Goal: Browse casually: Explore the website without a specific task or goal

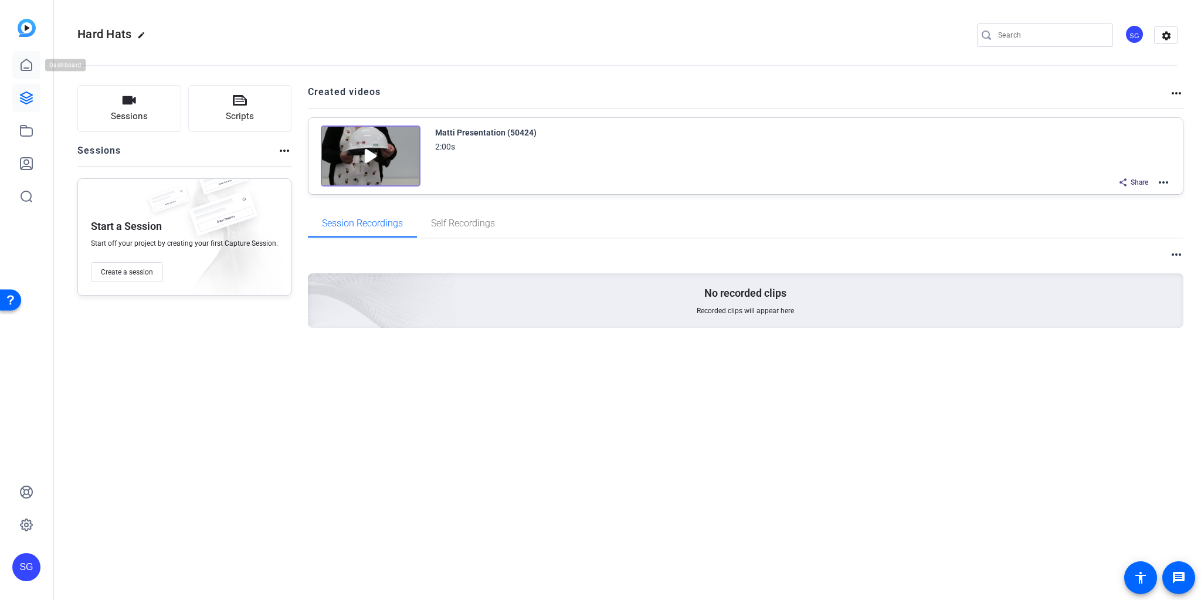
click at [24, 63] on icon at bounding box center [26, 65] width 14 height 14
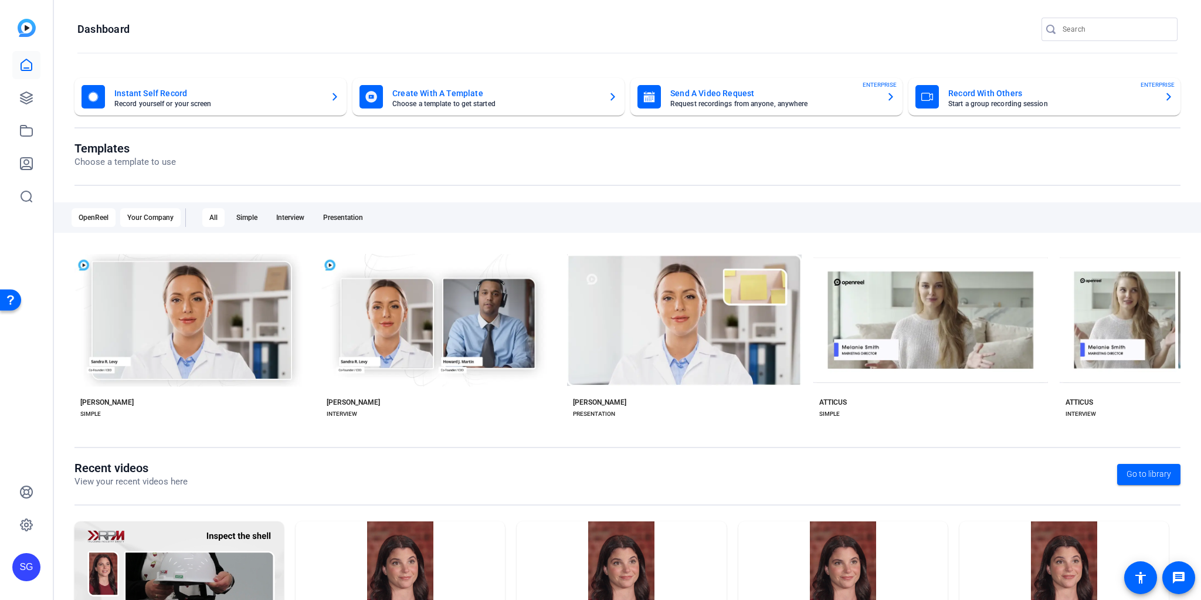
click at [152, 220] on div "Your Company" at bounding box center [150, 217] width 60 height 19
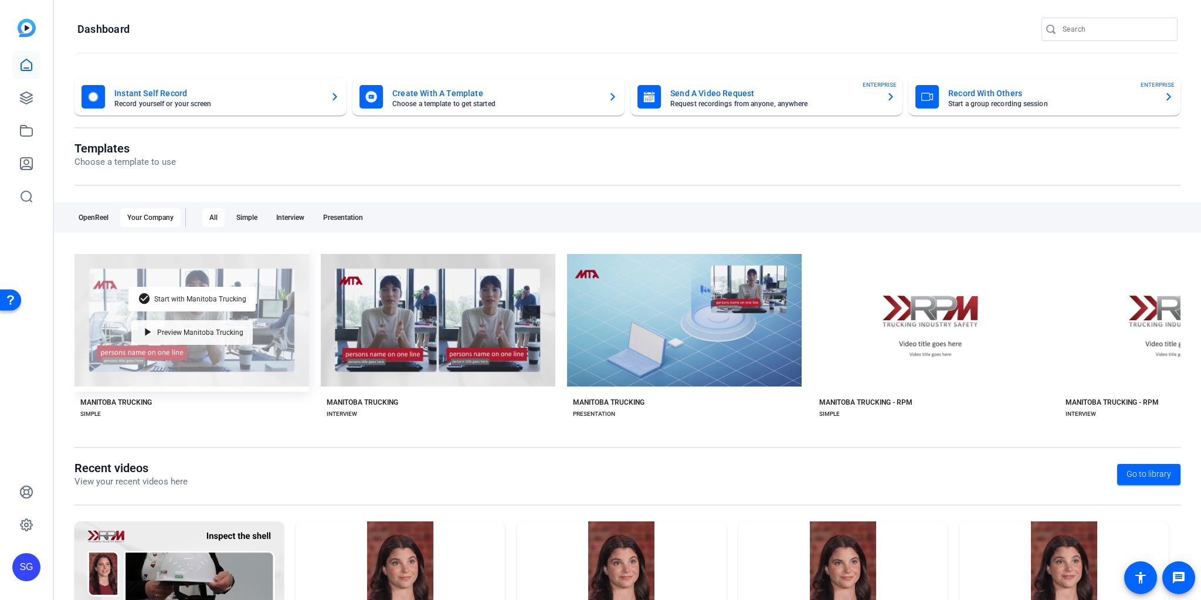
click at [185, 324] on div "play_arrow Preview Manitoba Trucking" at bounding box center [191, 332] width 121 height 25
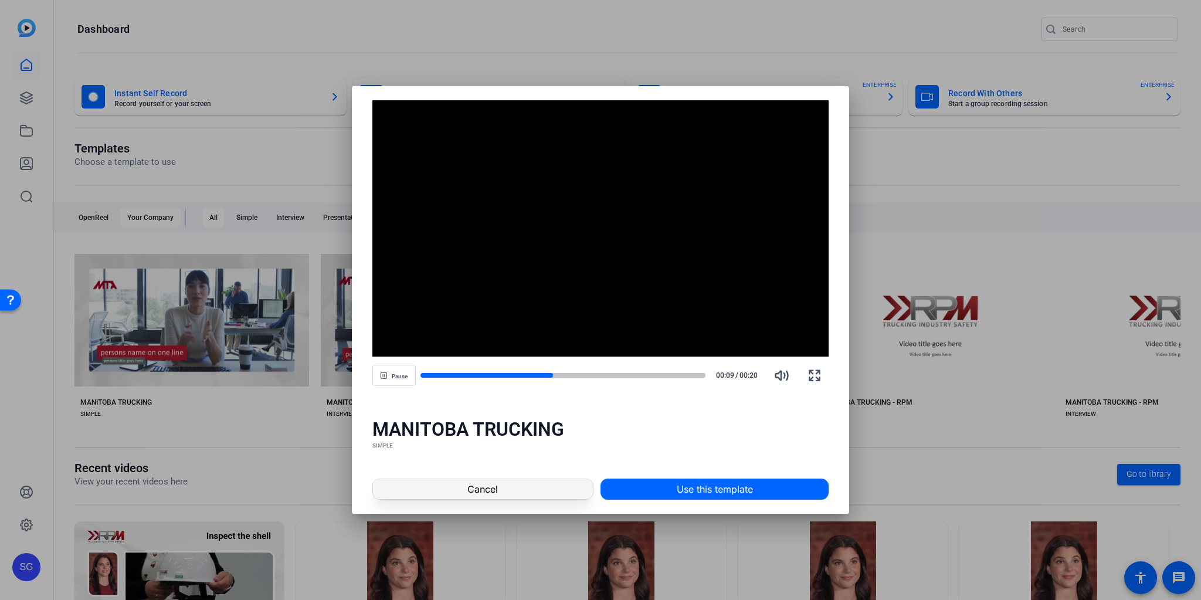
click at [491, 490] on span "Cancel" at bounding box center [482, 489] width 30 height 14
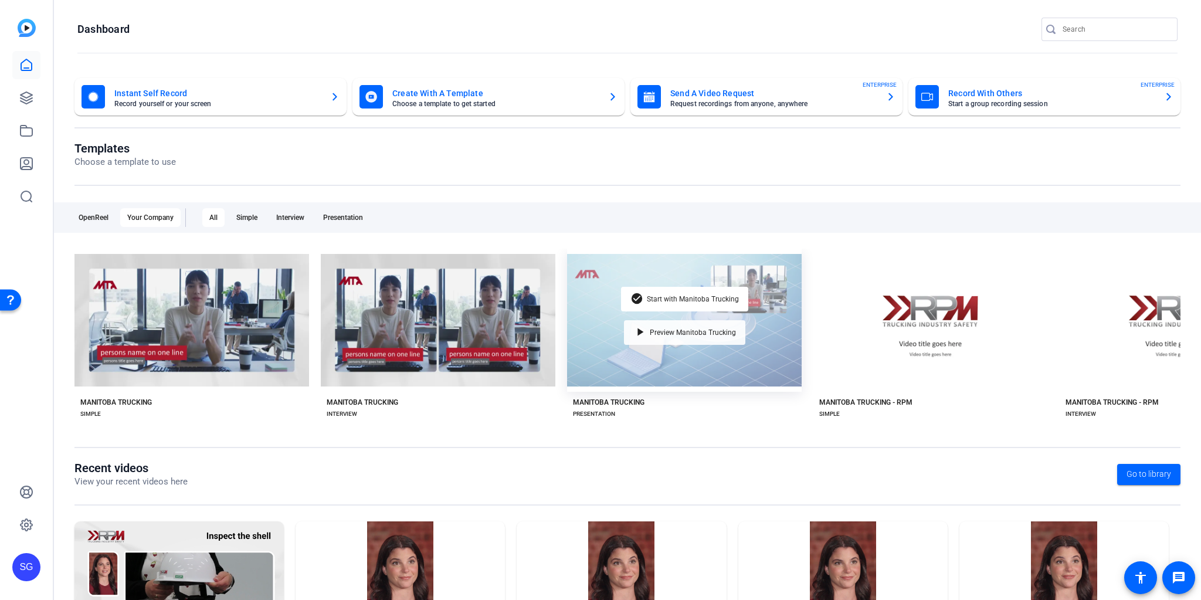
click at [683, 329] on span "Preview Manitoba Trucking" at bounding box center [693, 332] width 86 height 7
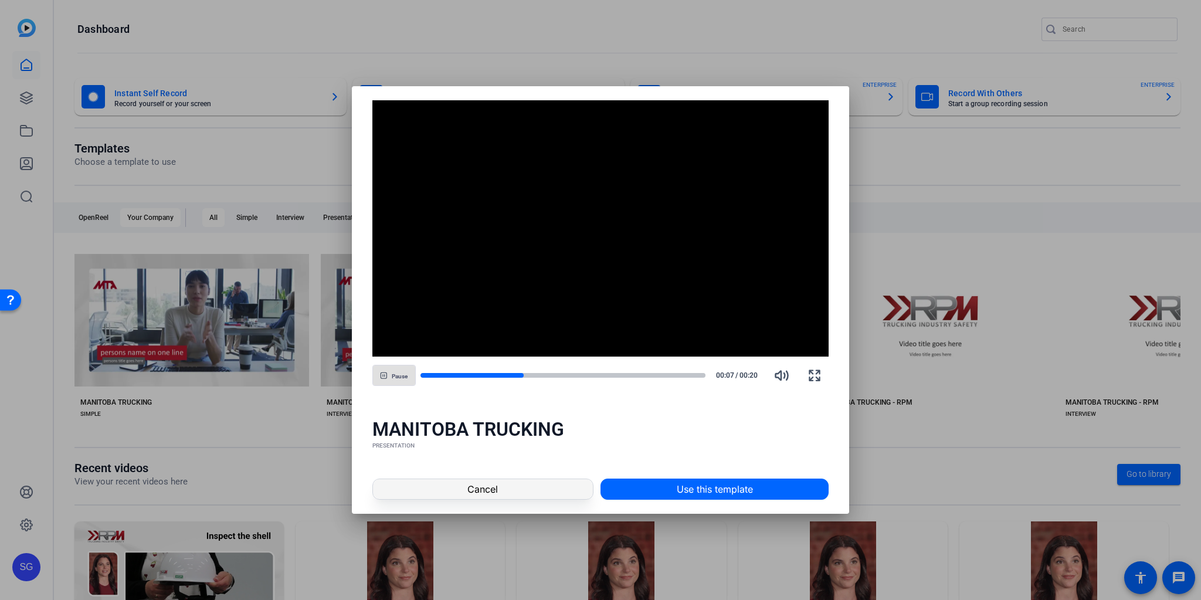
click at [495, 493] on span "Cancel" at bounding box center [482, 489] width 30 height 14
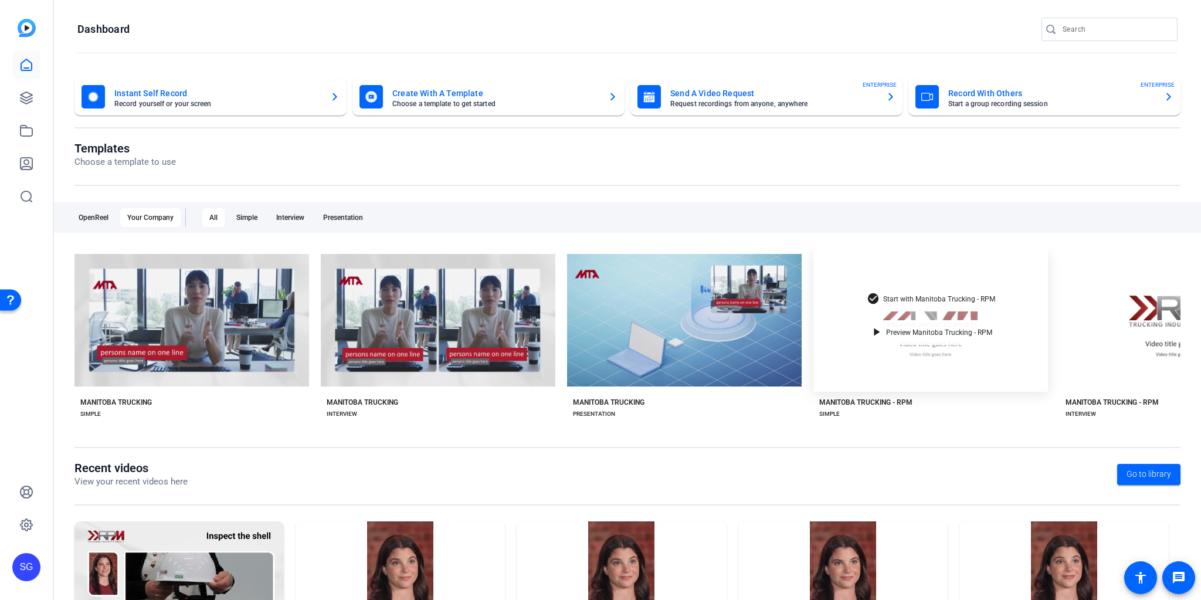
click at [948, 329] on span "Preview Manitoba Trucking - RPM" at bounding box center [939, 332] width 106 height 7
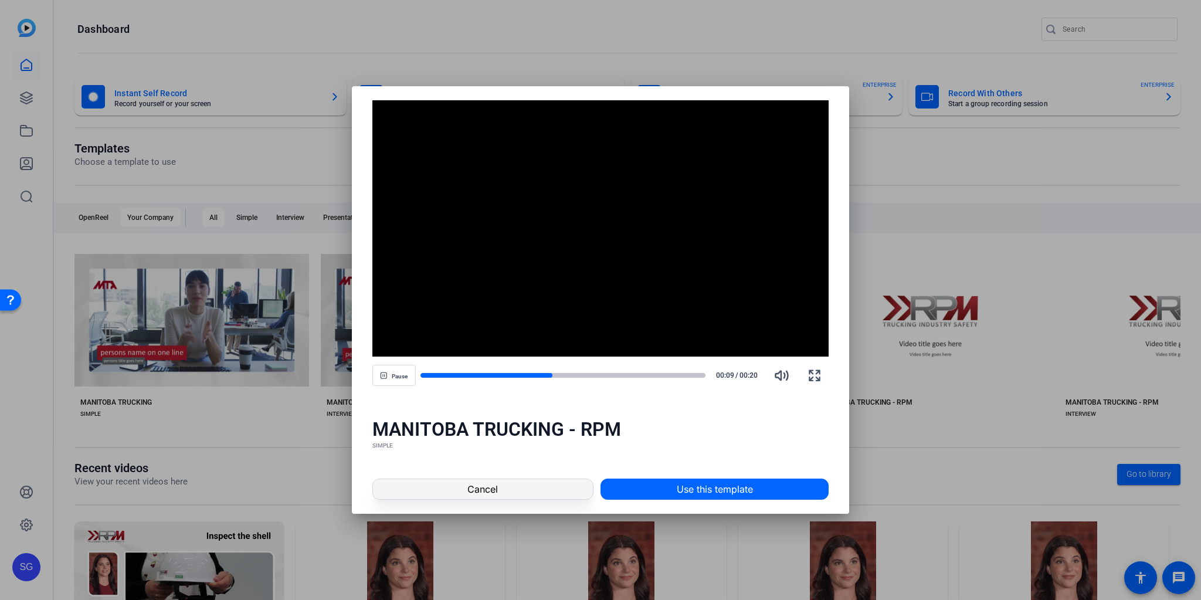
click at [557, 488] on span at bounding box center [483, 489] width 220 height 28
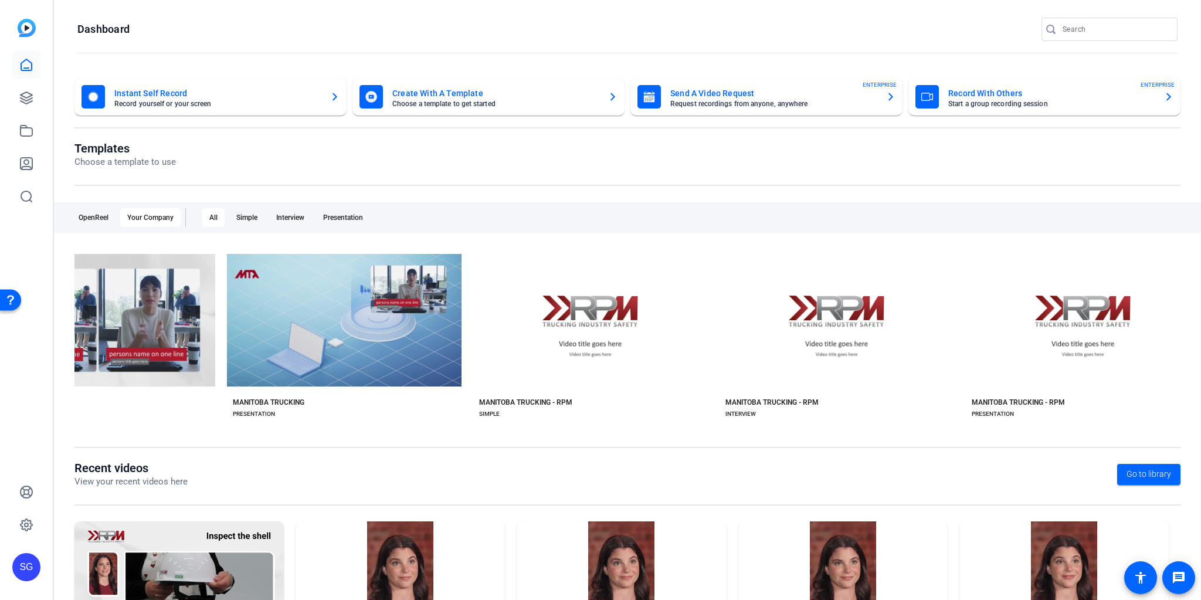
scroll to position [0, 365]
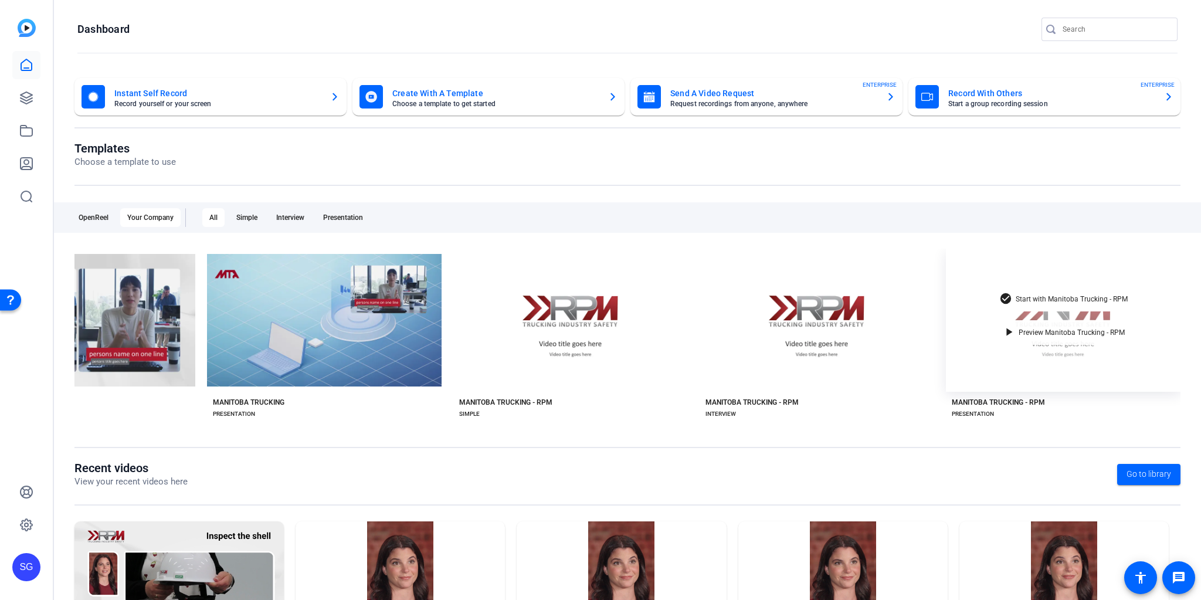
click at [1031, 329] on span "Preview Manitoba Trucking - RPM" at bounding box center [1072, 332] width 106 height 7
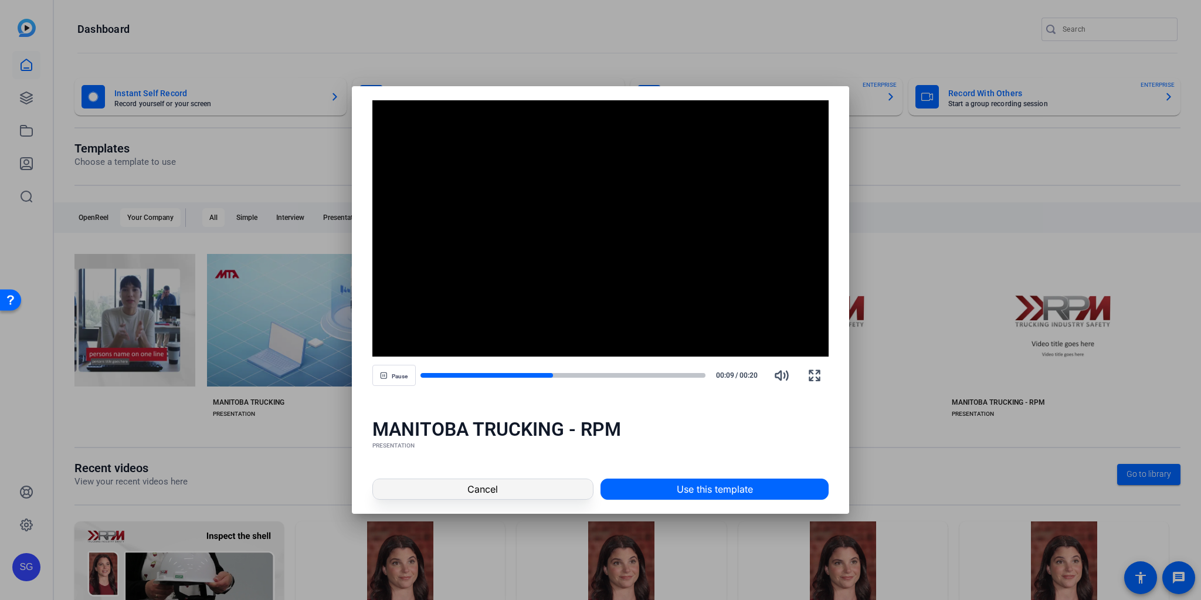
click at [498, 489] on span at bounding box center [483, 489] width 220 height 28
